Goal: Task Accomplishment & Management: Use online tool/utility

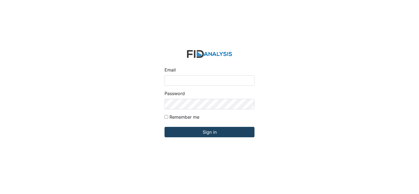
type input "[PERSON_NAME][EMAIL_ADDRESS][DOMAIN_NAME]"
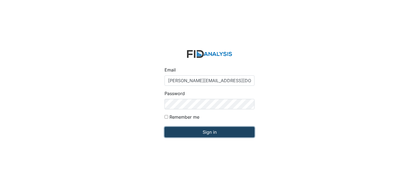
click at [198, 133] on input "Sign in" at bounding box center [209, 132] width 90 height 10
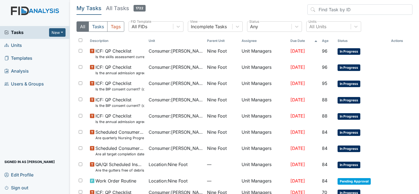
click at [18, 45] on span "Units" at bounding box center [13, 45] width 18 height 8
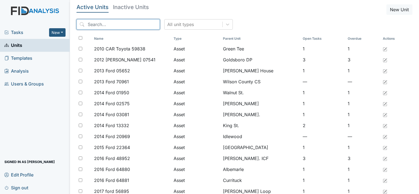
click at [93, 24] on input "search" at bounding box center [117, 24] width 83 height 10
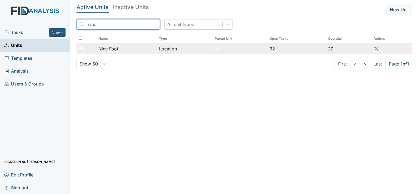
type input "nine"
click at [113, 47] on span "Nine Foot" at bounding box center [108, 48] width 20 height 7
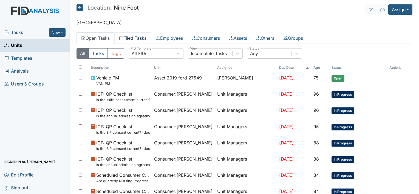
click at [136, 38] on link "Filed Tasks" at bounding box center [132, 38] width 37 height 12
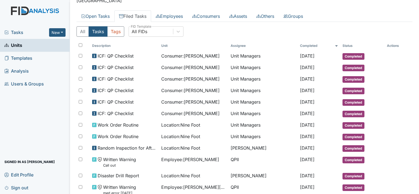
scroll to position [33, 0]
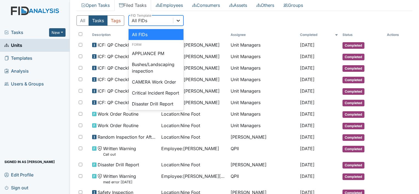
click at [175, 21] on icon at bounding box center [177, 20] width 5 height 5
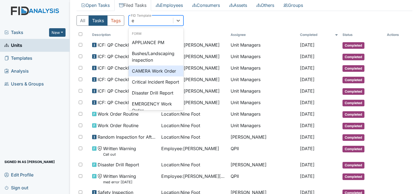
type input "ev"
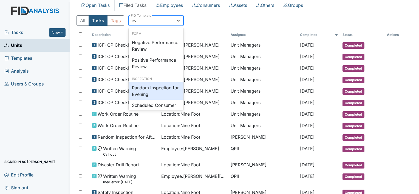
click at [160, 89] on div "Random Inspection for Evening" at bounding box center [156, 91] width 55 height 18
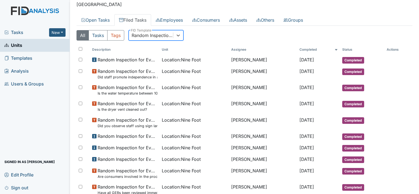
scroll to position [0, 0]
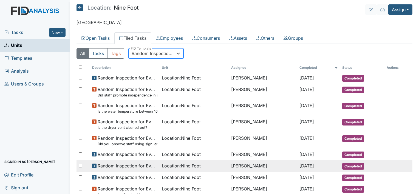
click at [229, 165] on td "[PERSON_NAME]" at bounding box center [263, 166] width 68 height 12
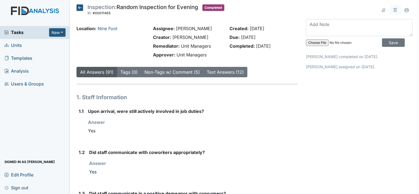
click at [79, 8] on icon at bounding box center [79, 7] width 7 height 7
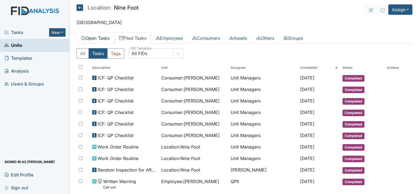
click at [97, 37] on link "Open Tasks" at bounding box center [95, 38] width 38 height 12
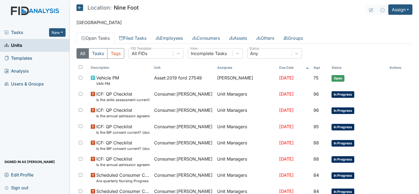
click at [97, 37] on link "Open Tasks" at bounding box center [95, 38] width 38 height 12
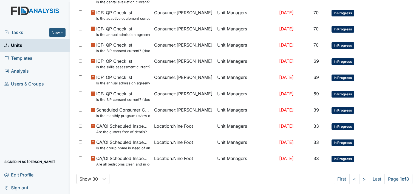
scroll to position [363, 0]
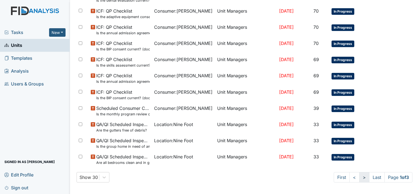
click at [359, 175] on link ">" at bounding box center [364, 177] width 10 height 10
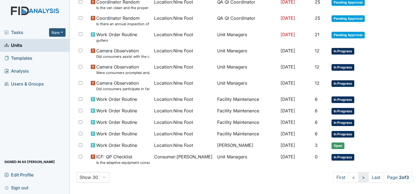
click at [358, 175] on link ">" at bounding box center [363, 177] width 10 height 10
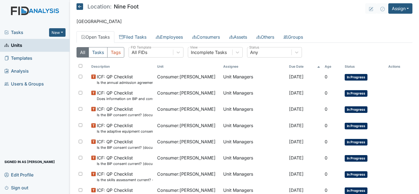
scroll to position [0, 0]
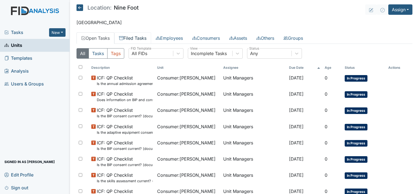
click at [141, 36] on link "Filed Tasks" at bounding box center [132, 38] width 37 height 12
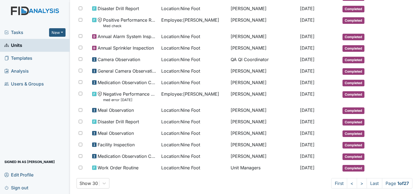
scroll to position [264, 0]
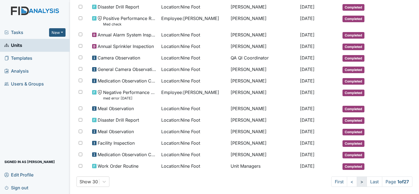
click at [356, 176] on link ">" at bounding box center [361, 181] width 10 height 10
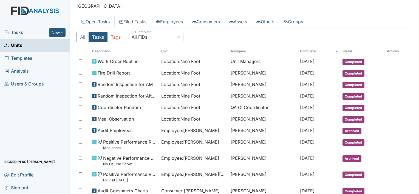
scroll to position [14, 0]
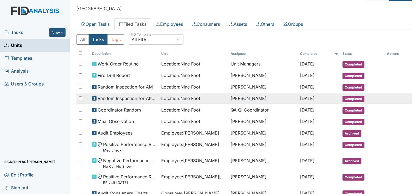
click at [141, 98] on span "Random Inspection for Afternoon" at bounding box center [127, 98] width 59 height 7
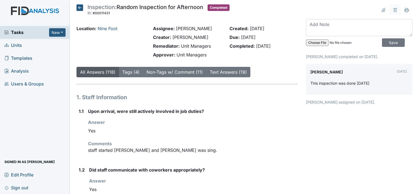
click at [79, 7] on icon at bounding box center [79, 7] width 7 height 7
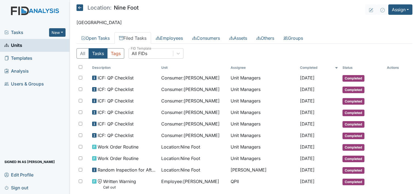
click at [133, 37] on link "Filed Tasks" at bounding box center [132, 38] width 37 height 12
click at [158, 52] on div "All FIDs" at bounding box center [151, 54] width 44 height 10
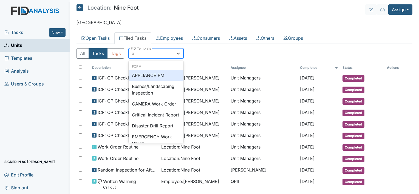
type input "ev"
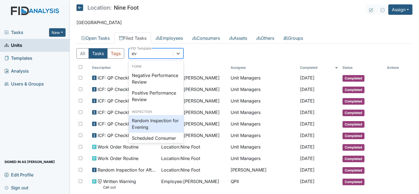
click at [144, 125] on div "Random Inspection for Evening" at bounding box center [156, 124] width 55 height 18
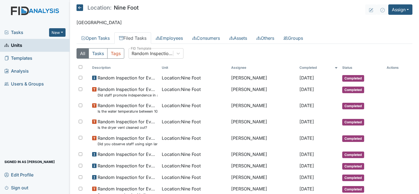
click at [19, 43] on span "Units" at bounding box center [13, 45] width 18 height 8
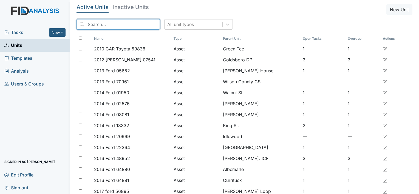
click at [87, 22] on input "search" at bounding box center [117, 24] width 83 height 10
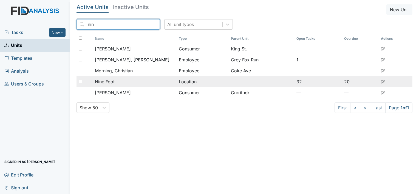
type input "nin"
click at [111, 81] on span "Nine Foot" at bounding box center [105, 81] width 20 height 7
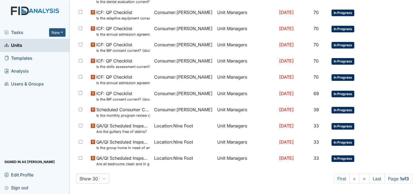
scroll to position [363, 0]
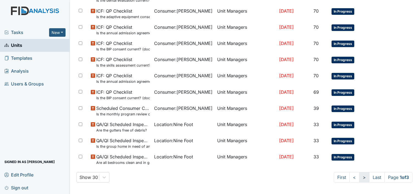
click at [359, 175] on link ">" at bounding box center [364, 177] width 10 height 10
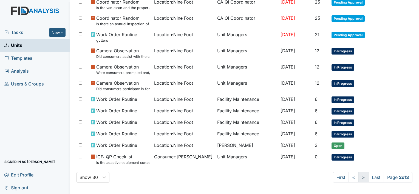
click at [358, 175] on link ">" at bounding box center [363, 177] width 10 height 10
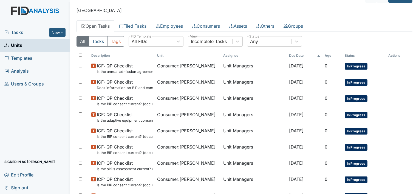
scroll to position [0, 0]
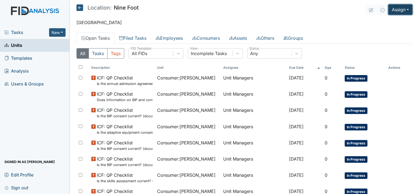
click at [395, 10] on button "Assign" at bounding box center [400, 9] width 24 height 10
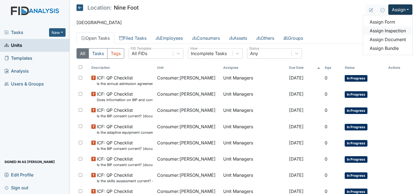
click at [387, 31] on link "Assign Inspection" at bounding box center [387, 30] width 49 height 9
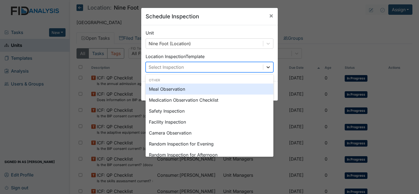
click at [267, 67] on icon at bounding box center [267, 67] width 3 height 2
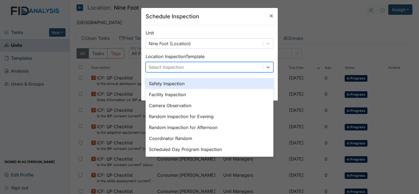
scroll to position [33, 0]
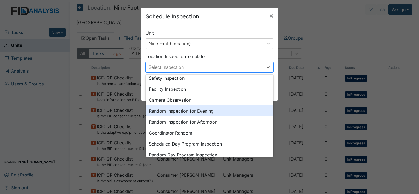
click at [193, 110] on div "Random Inspection for Evening" at bounding box center [210, 110] width 128 height 11
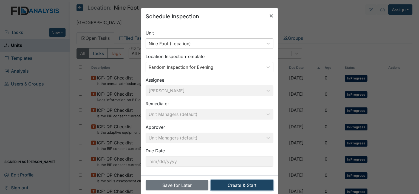
click at [227, 186] on button "Create & Start" at bounding box center [241, 185] width 63 height 10
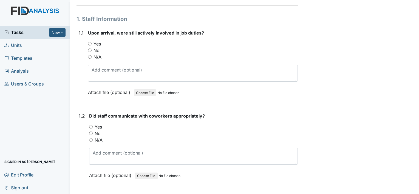
scroll to position [62, 0]
